Goal: Task Accomplishment & Management: Manage account settings

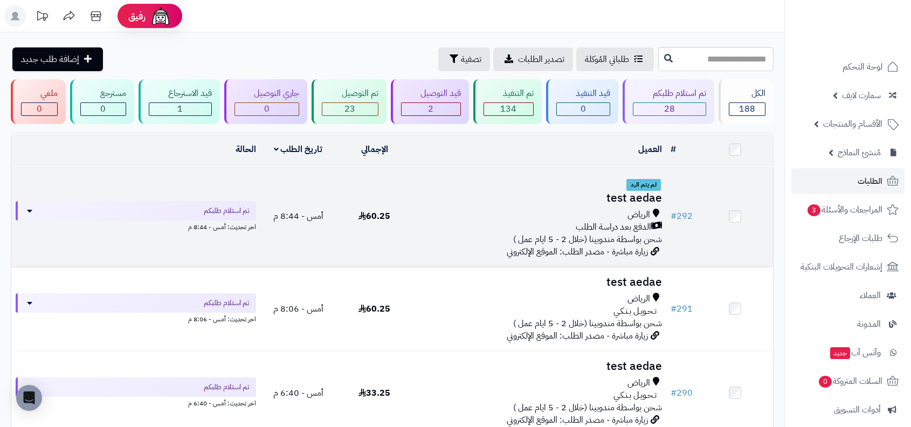
click at [605, 210] on div "الرياض" at bounding box center [539, 215] width 245 height 12
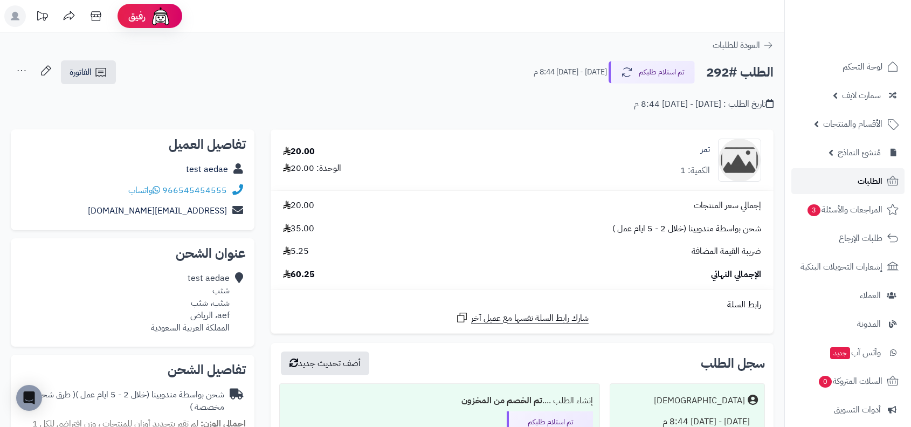
click at [813, 172] on link "الطلبات" at bounding box center [847, 181] width 113 height 26
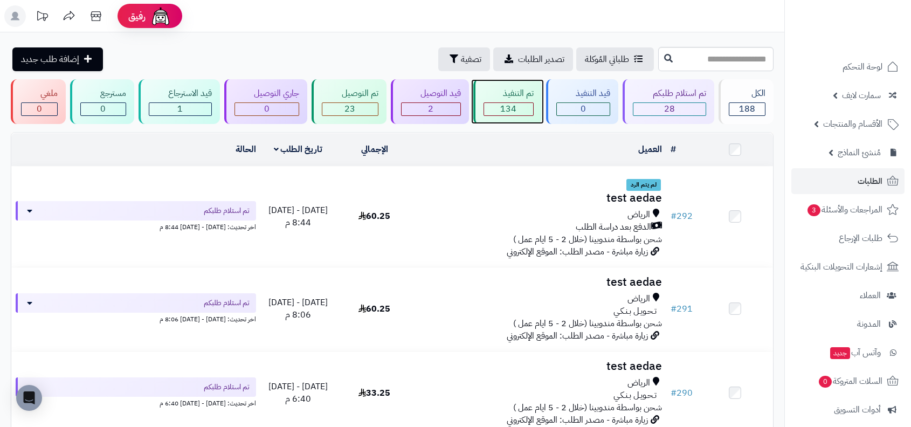
click at [515, 107] on span "134" at bounding box center [508, 108] width 16 height 13
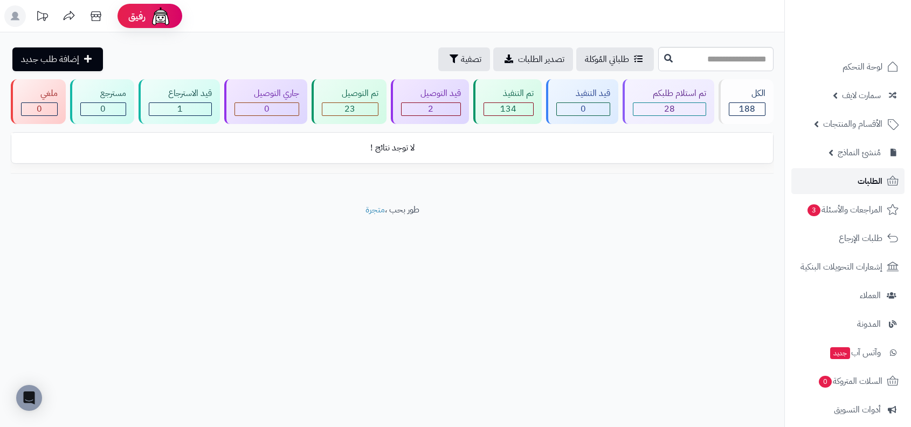
click at [823, 180] on link "الطلبات" at bounding box center [847, 181] width 113 height 26
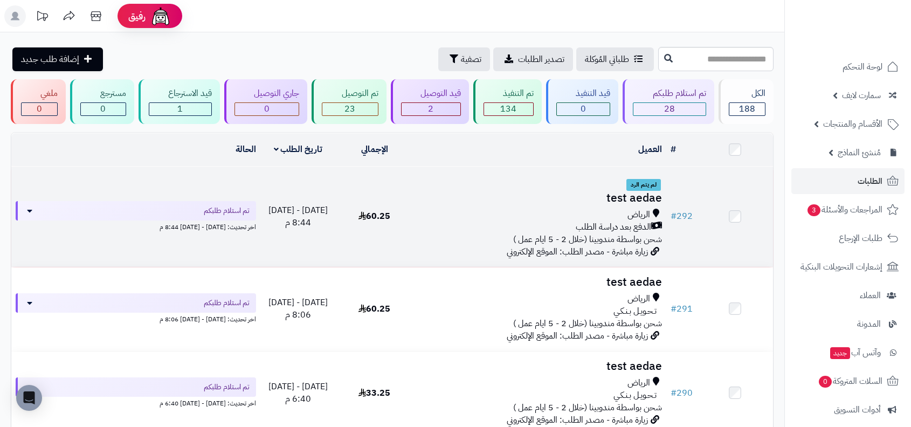
click at [593, 209] on div "الرياض" at bounding box center [539, 215] width 245 height 12
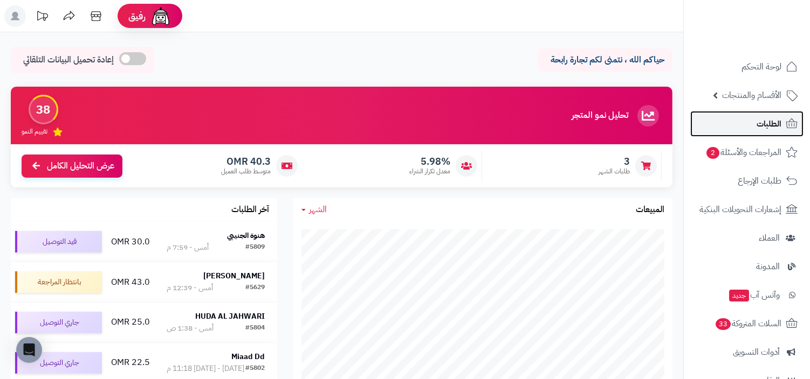
click at [740, 125] on link "الطلبات" at bounding box center [746, 124] width 113 height 26
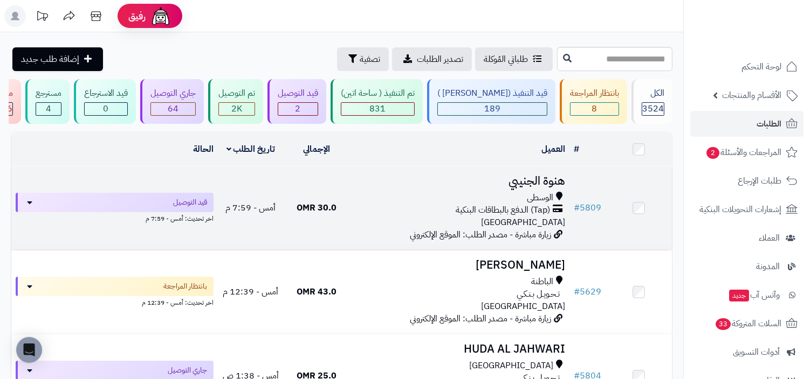
click at [556, 208] on icon at bounding box center [558, 210] width 10 height 12
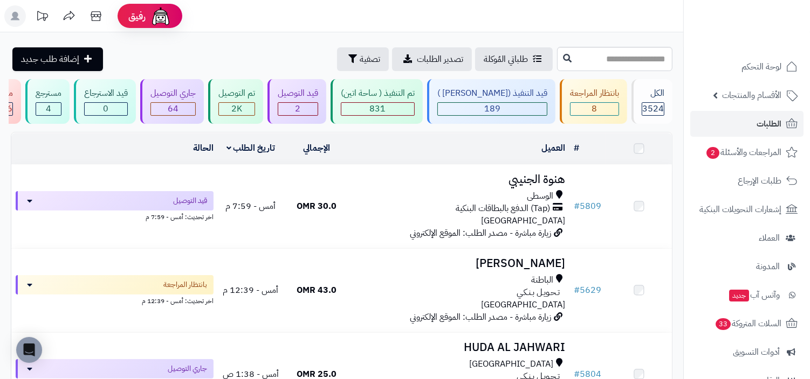
click at [577, 256] on td "# 5629" at bounding box center [588, 291] width 36 height 84
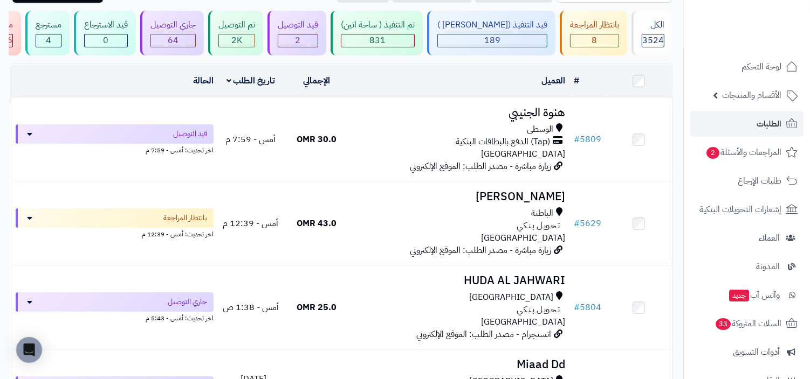
scroll to position [87, 0]
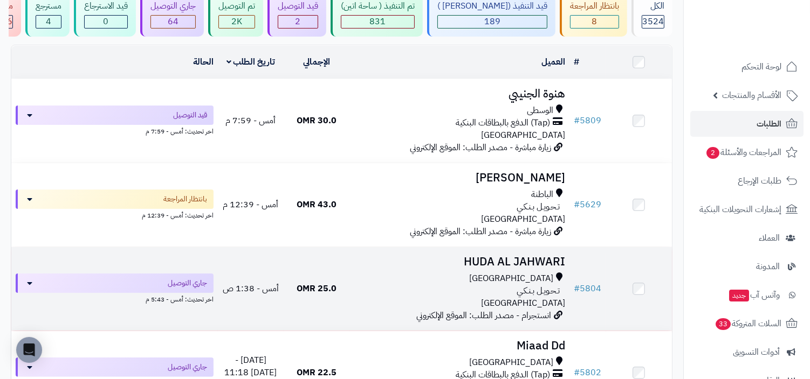
click at [552, 267] on h3 "HUDA AL JAHWARI" at bounding box center [459, 262] width 211 height 12
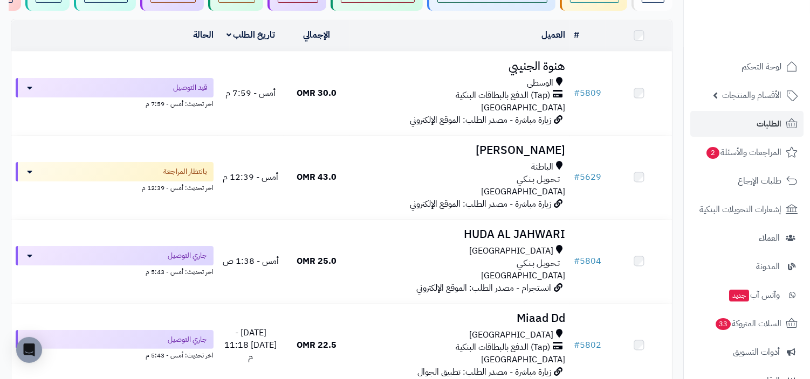
scroll to position [182, 0]
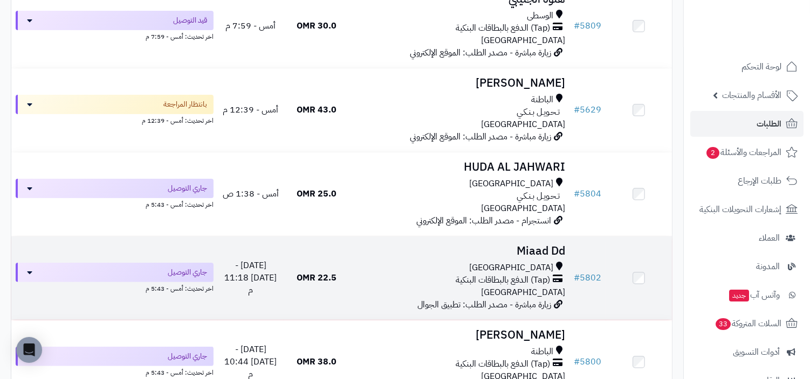
click at [549, 295] on span "[GEOGRAPHIC_DATA]" at bounding box center [523, 292] width 84 height 13
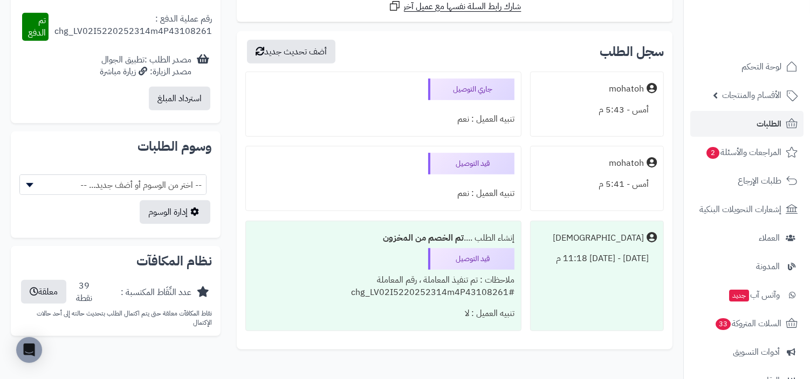
scroll to position [569, 0]
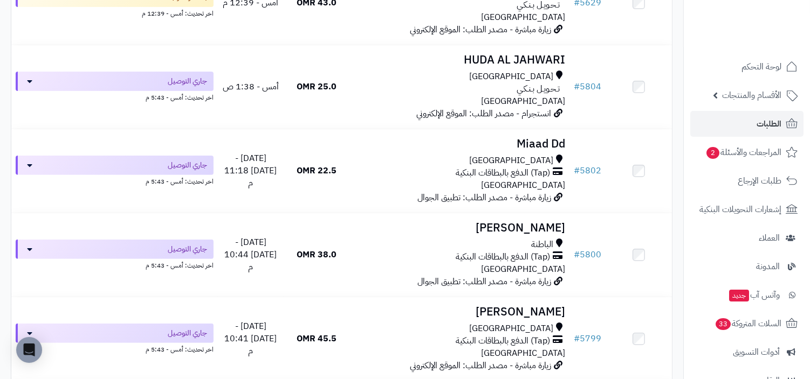
scroll to position [310, 0]
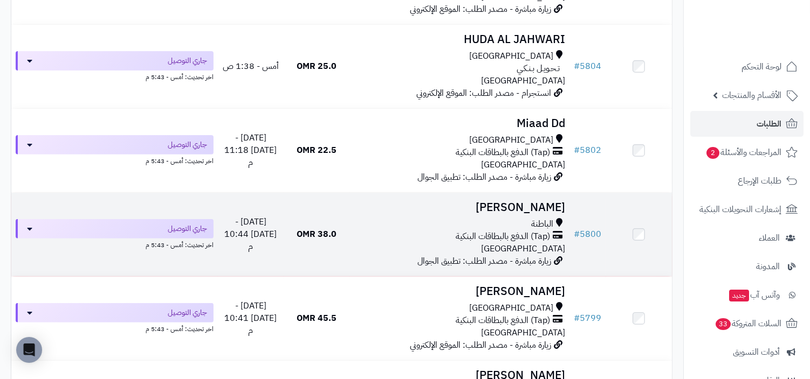
click at [543, 202] on h3 "الرشيدي الرشيدي" at bounding box center [459, 208] width 211 height 12
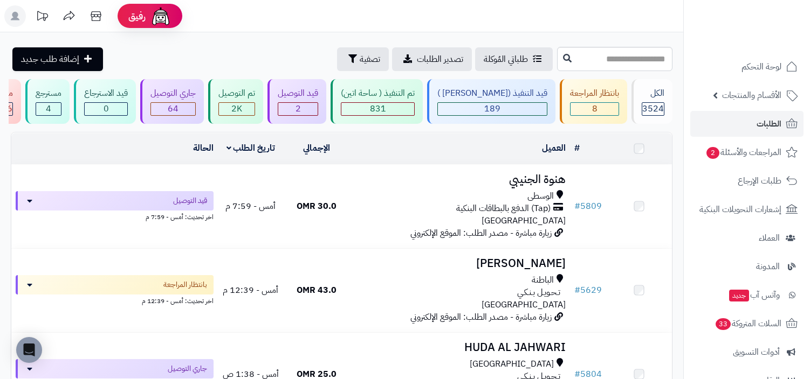
scroll to position [310, 0]
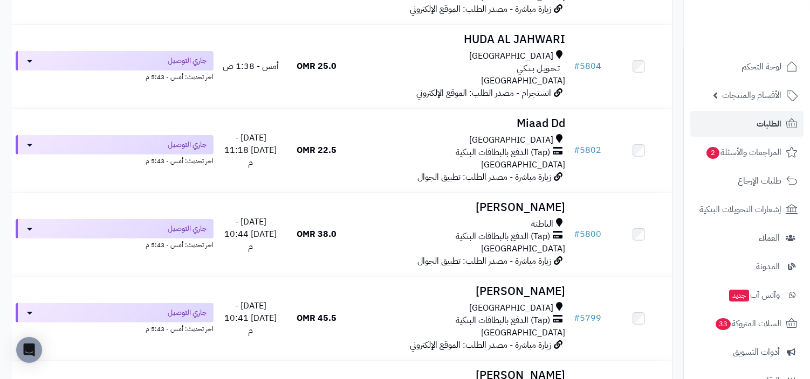
click at [521, 237] on span "(Tap) الدفع بالبطاقات البنكية" at bounding box center [503, 237] width 94 height 12
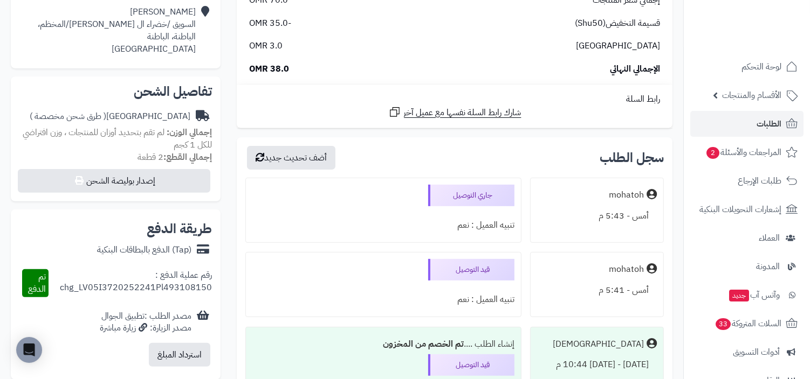
scroll to position [318, 0]
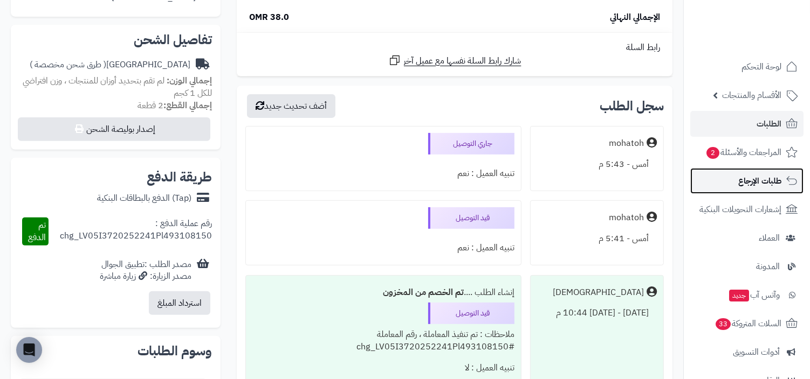
click at [739, 185] on span "طلبات الإرجاع" at bounding box center [759, 181] width 43 height 15
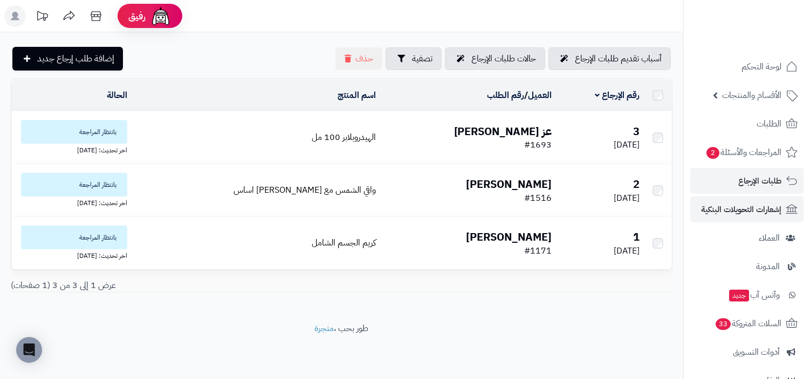
click at [727, 210] on span "إشعارات التحويلات البنكية" at bounding box center [741, 209] width 80 height 15
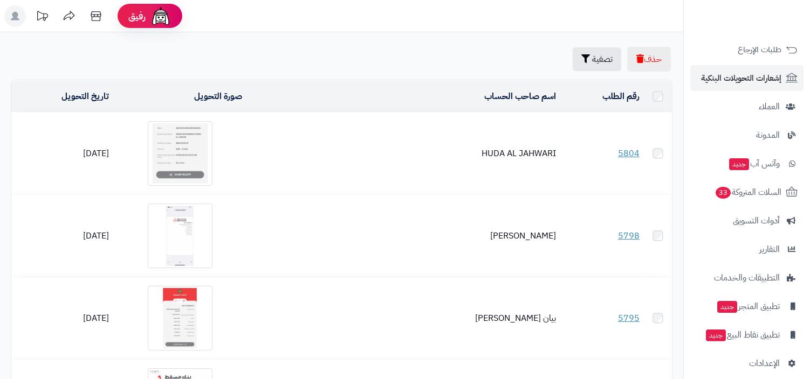
scroll to position [142, 0]
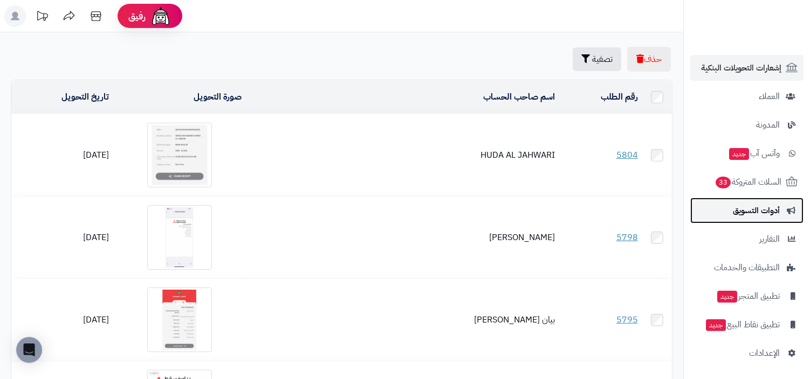
click at [759, 213] on span "أدوات التسويق" at bounding box center [756, 210] width 47 height 15
